Goal: Task Accomplishment & Management: Use online tool/utility

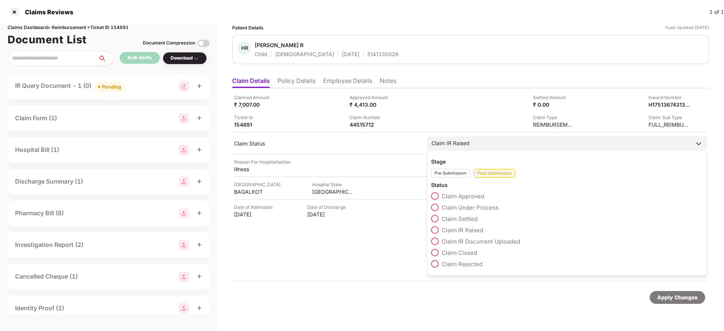
click at [440, 204] on label "Claim Under Process" at bounding box center [465, 208] width 68 height 8
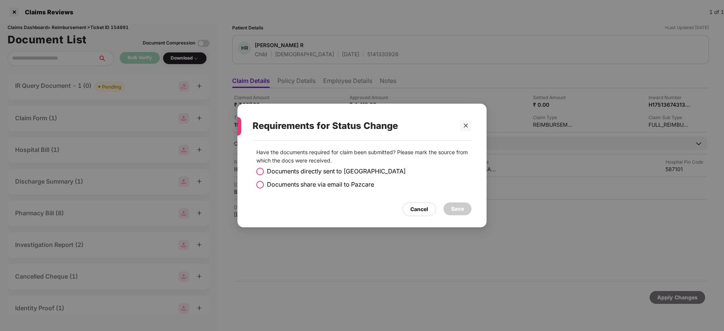
click at [259, 172] on span at bounding box center [260, 172] width 8 height 8
click at [455, 211] on div "Save" at bounding box center [457, 209] width 13 height 8
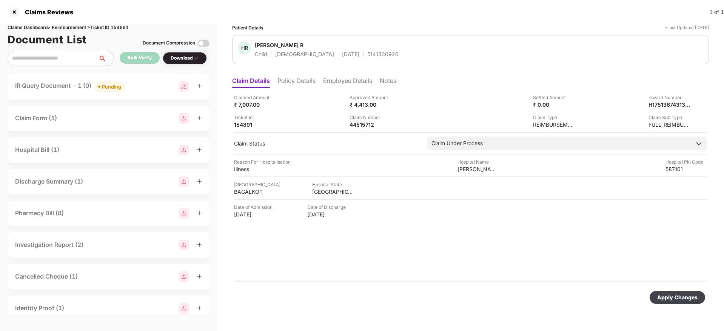
click at [672, 296] on div "Apply Changes" at bounding box center [677, 298] width 40 height 8
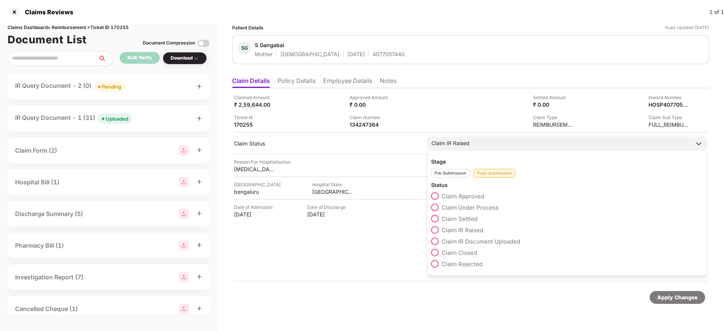
click at [435, 207] on span at bounding box center [435, 208] width 8 height 8
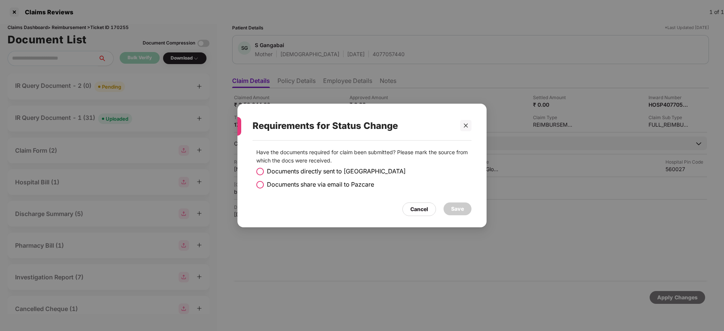
click at [260, 171] on span at bounding box center [260, 172] width 8 height 8
click at [459, 210] on div "Save" at bounding box center [457, 209] width 13 height 8
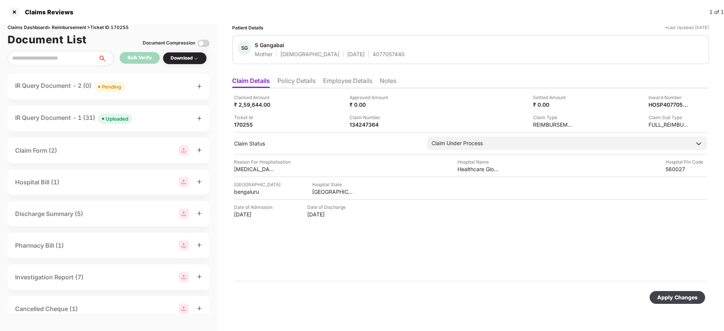
click at [676, 297] on div "Apply Changes" at bounding box center [677, 298] width 40 height 8
